Goal: Task Accomplishment & Management: Use online tool/utility

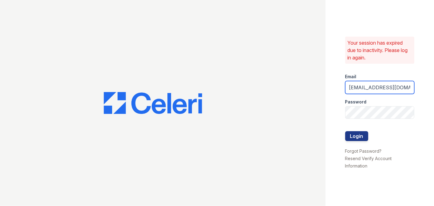
click at [372, 87] on input "[EMAIL_ADDRESS][DOMAIN_NAME]" at bounding box center [380, 87] width 69 height 13
type input "[EMAIL_ADDRESS][DOMAIN_NAME]"
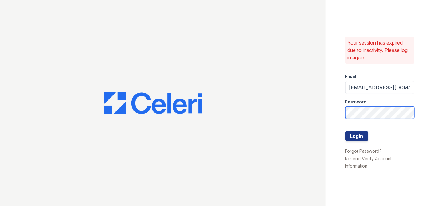
click at [346, 131] on button "Login" at bounding box center [357, 136] width 23 height 10
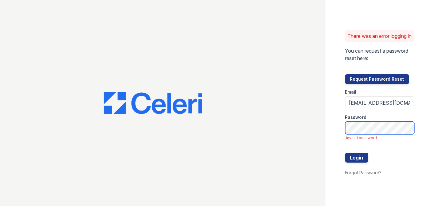
click at [346, 152] on button "Login" at bounding box center [357, 157] width 23 height 10
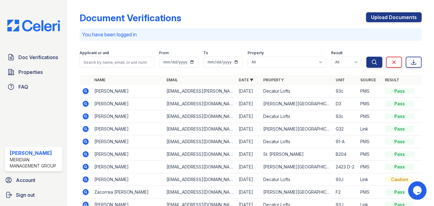
drag, startPoint x: 181, startPoint y: 142, endPoint x: 172, endPoint y: 140, distance: 9.1
drag, startPoint x: 172, startPoint y: 140, endPoint x: 86, endPoint y: 139, distance: 85.8
click at [86, 139] on icon at bounding box center [86, 141] width 6 height 6
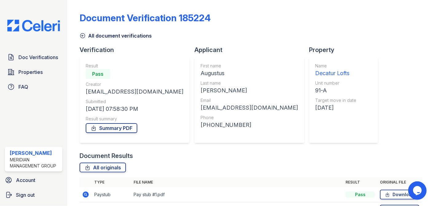
drag, startPoint x: 432, startPoint y: 199, endPoint x: 282, endPoint y: 154, distance: 156.6
click at [282, 154] on div "Document Results" at bounding box center [251, 155] width 342 height 9
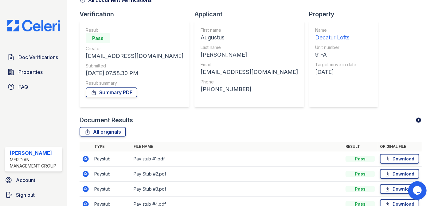
scroll to position [26, 0]
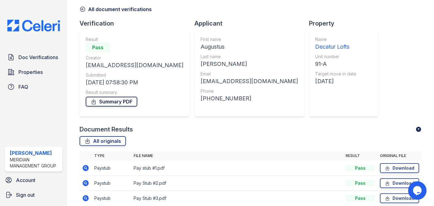
click at [117, 105] on link "Summary PDF" at bounding box center [112, 102] width 52 height 10
